Goal: Use online tool/utility

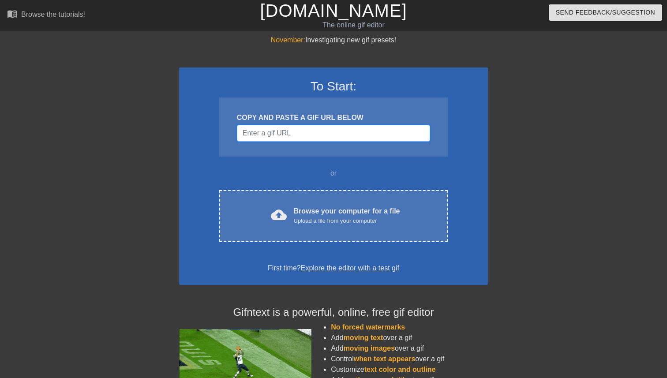
click at [347, 132] on input "Username" at bounding box center [333, 133] width 193 height 17
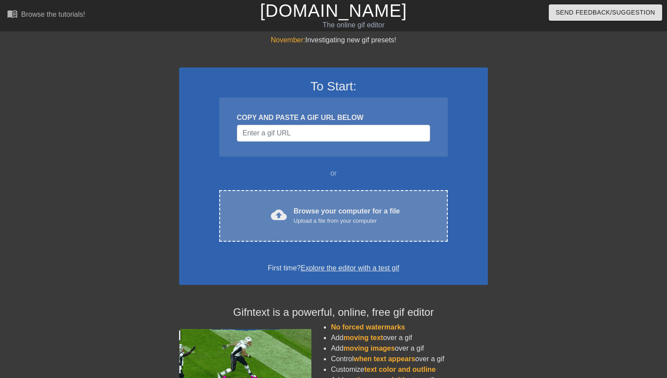
click at [325, 215] on div "Browse your computer for a file Upload a file from your computer" at bounding box center [347, 215] width 106 height 19
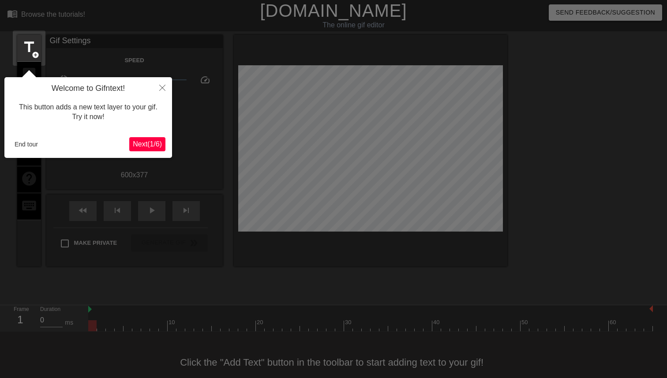
scroll to position [15, 0]
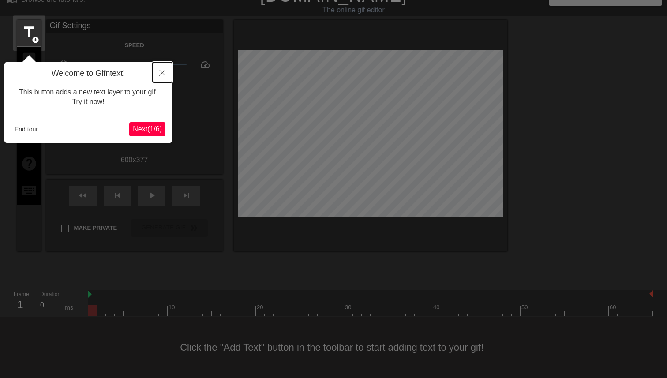
click at [162, 73] on icon "Close" at bounding box center [162, 73] width 6 height 6
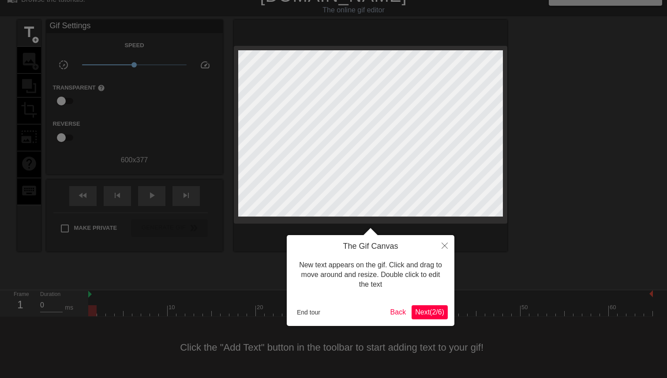
scroll to position [0, 0]
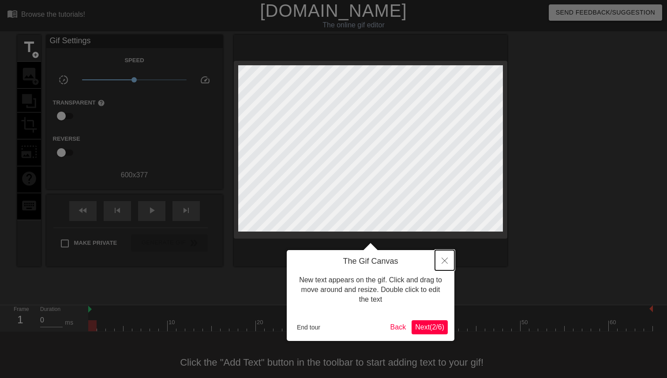
click at [441, 262] on icon "Close" at bounding box center [444, 260] width 6 height 6
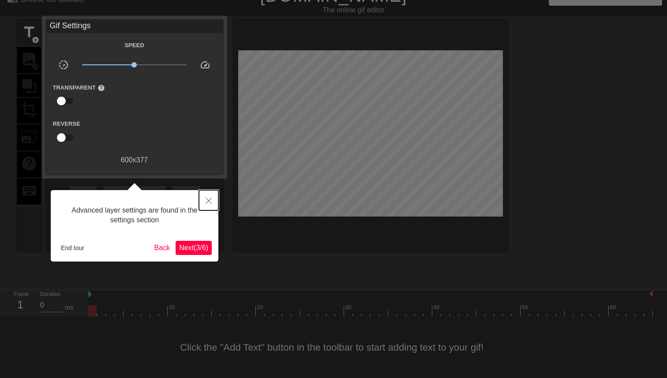
click at [209, 202] on icon "Close" at bounding box center [208, 200] width 6 height 6
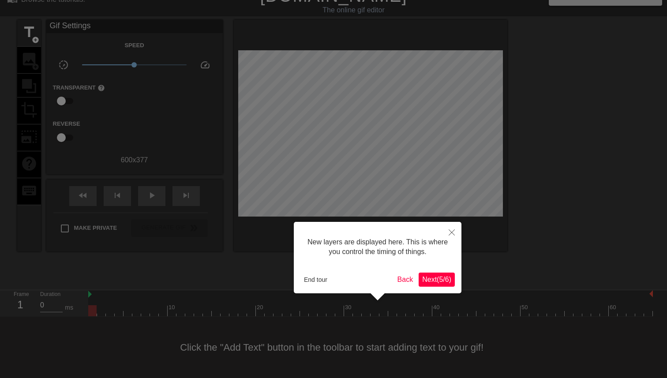
scroll to position [7, 0]
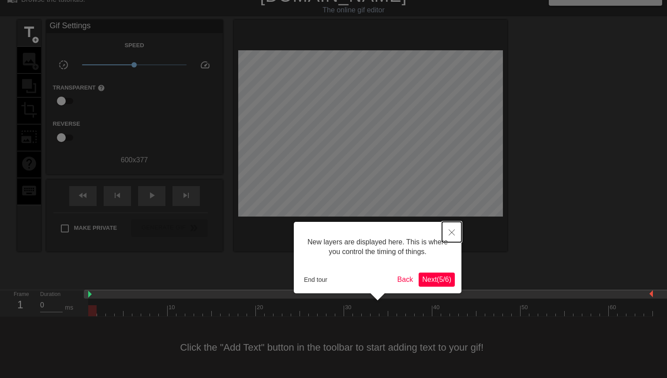
click at [449, 233] on icon "Close" at bounding box center [451, 232] width 6 height 6
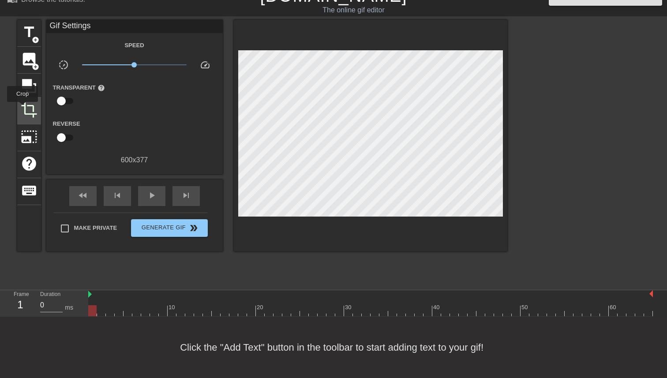
click at [23, 108] on span "crop" at bounding box center [29, 109] width 17 height 17
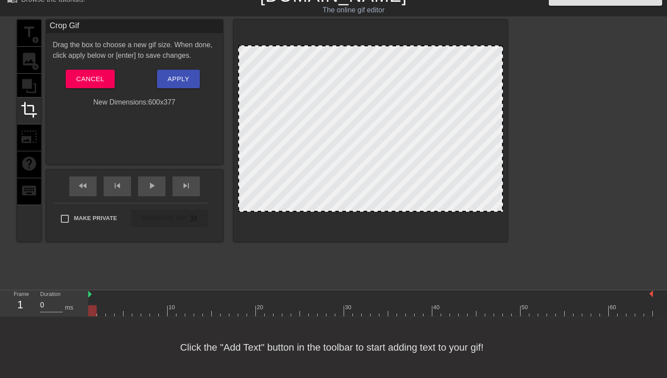
drag, startPoint x: 373, startPoint y: 46, endPoint x: 373, endPoint y: 23, distance: 22.9
click at [373, 23] on div at bounding box center [370, 131] width 273 height 222
click at [96, 80] on span "Cancel" at bounding box center [90, 78] width 28 height 11
